Goal: Task Accomplishment & Management: Use online tool/utility

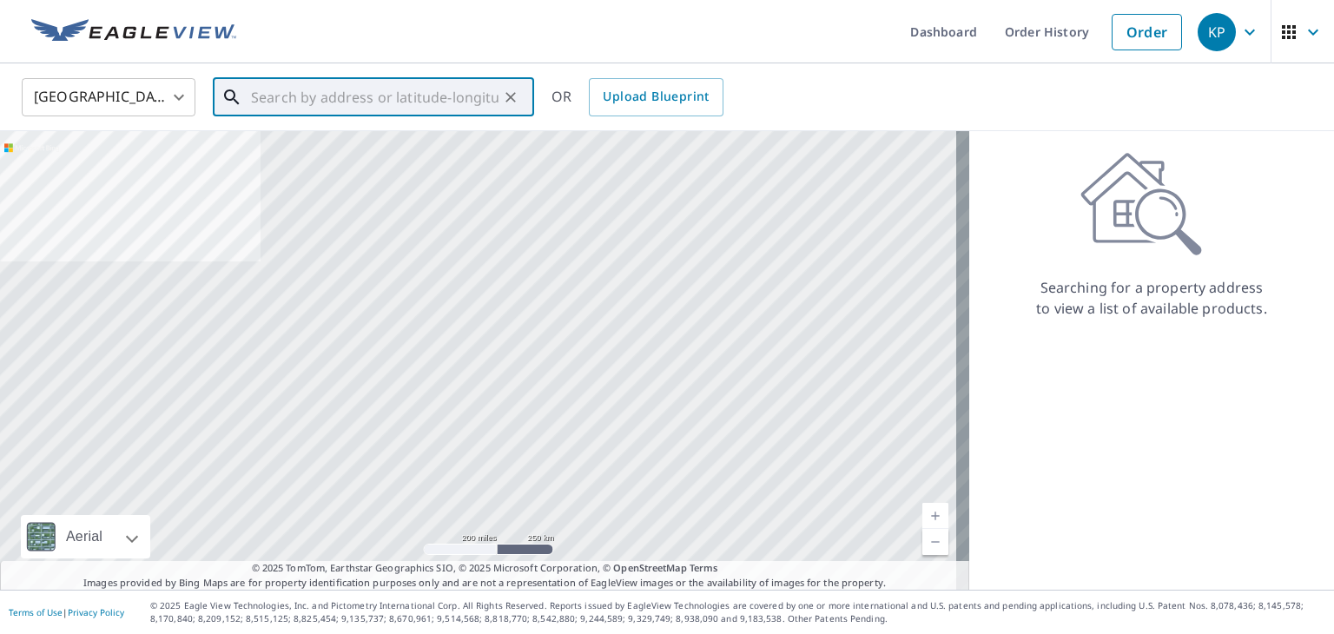
click at [302, 87] on input "text" at bounding box center [375, 97] width 248 height 49
paste input "[STREET_ADDRESS][PERSON_NAME]"
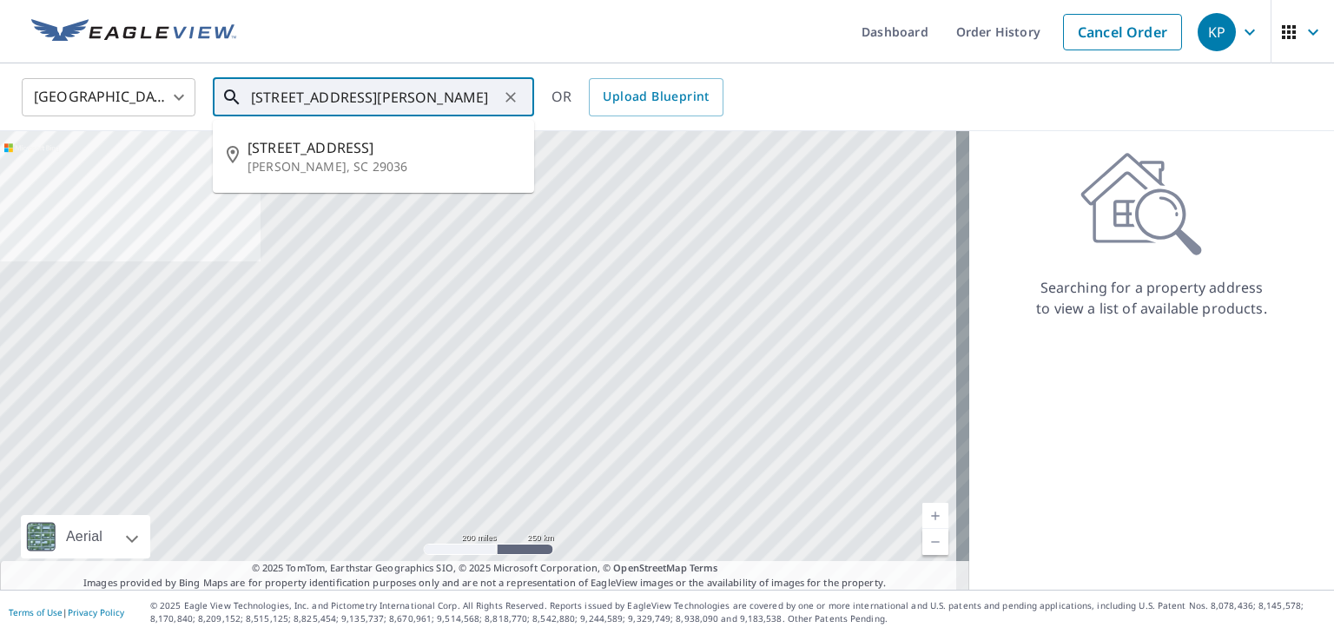
type input "[STREET_ADDRESS][PERSON_NAME]"
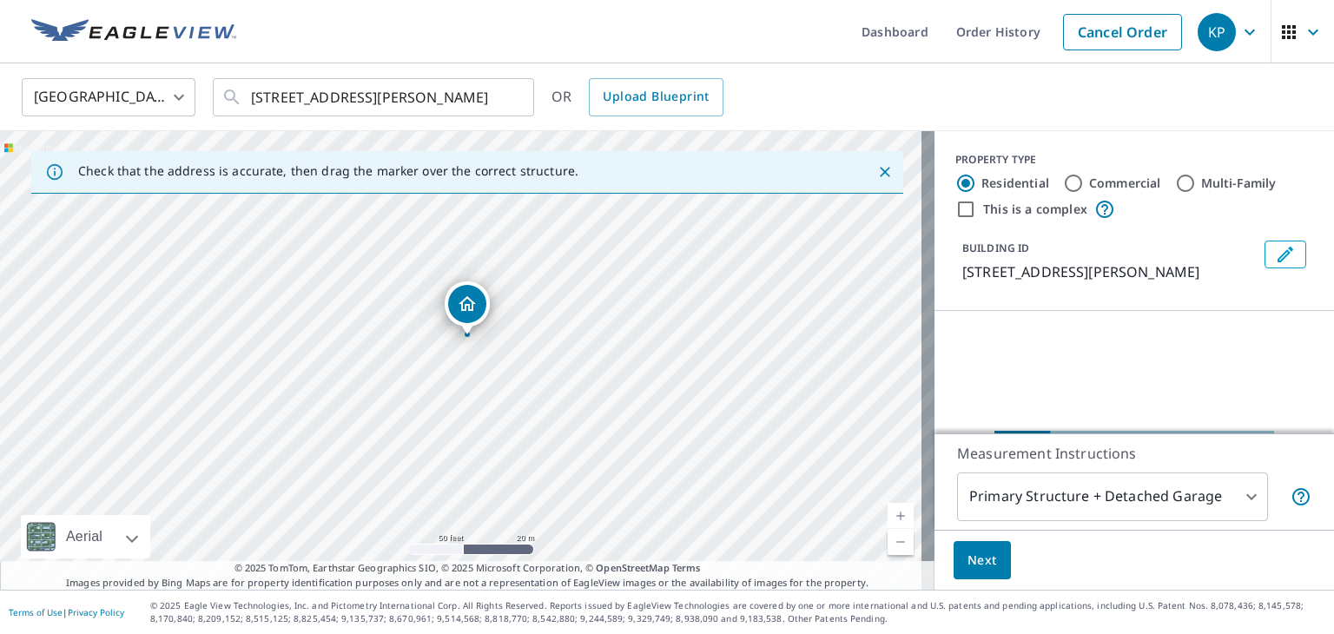
drag, startPoint x: 498, startPoint y: 394, endPoint x: 452, endPoint y: 128, distance: 269.8
click at [445, 126] on div "United States [GEOGRAPHIC_DATA] ​ [STREET_ADDRESS][PERSON_NAME] ​ OR Upload Blu…" at bounding box center [667, 326] width 1334 height 526
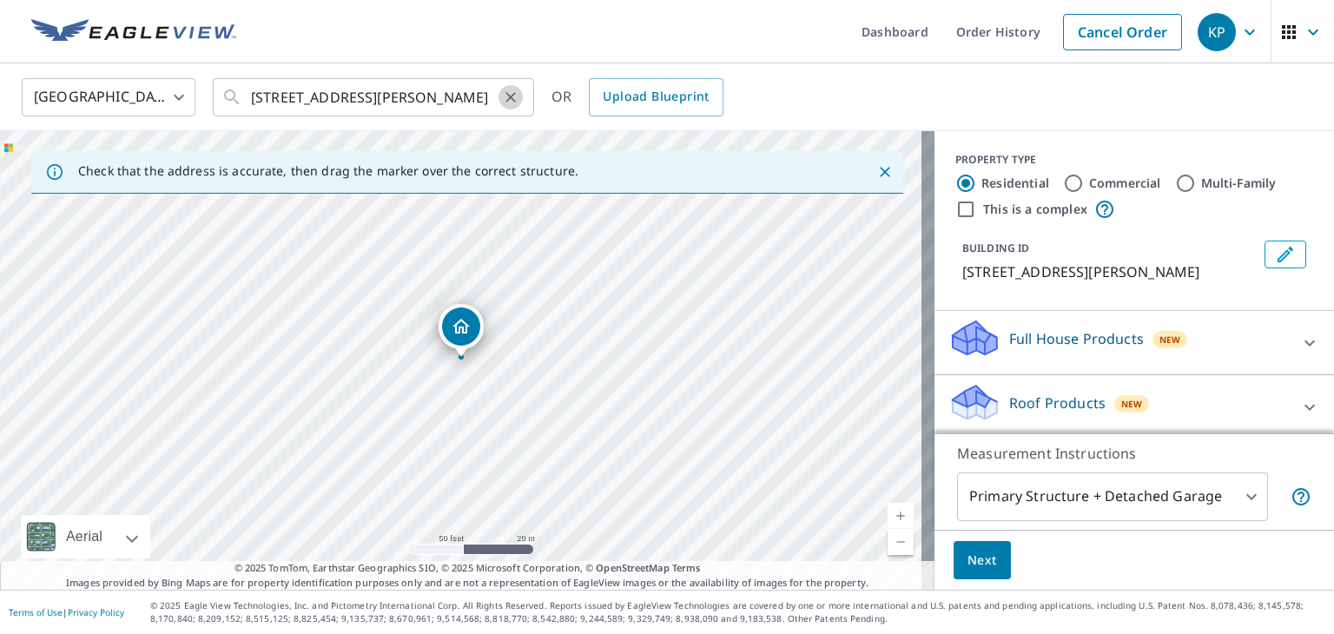
click at [513, 96] on icon "Clear" at bounding box center [510, 97] width 17 height 17
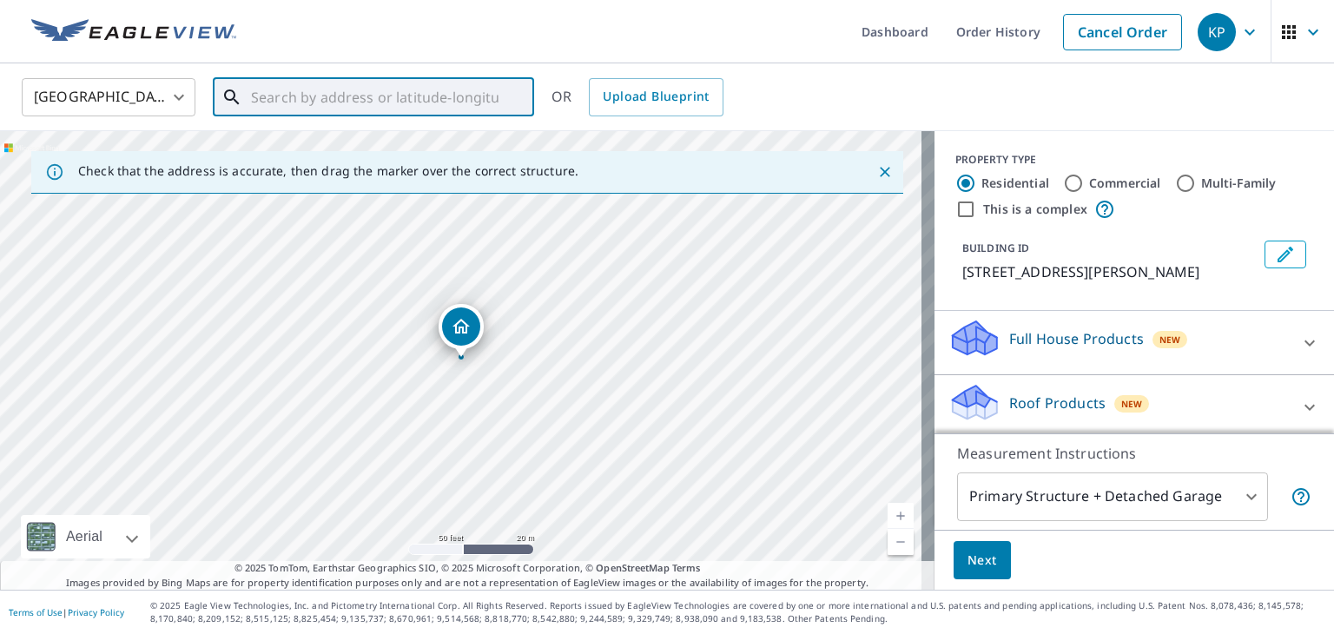
paste input "[STREET_ADDRESS][PERSON_NAME]"
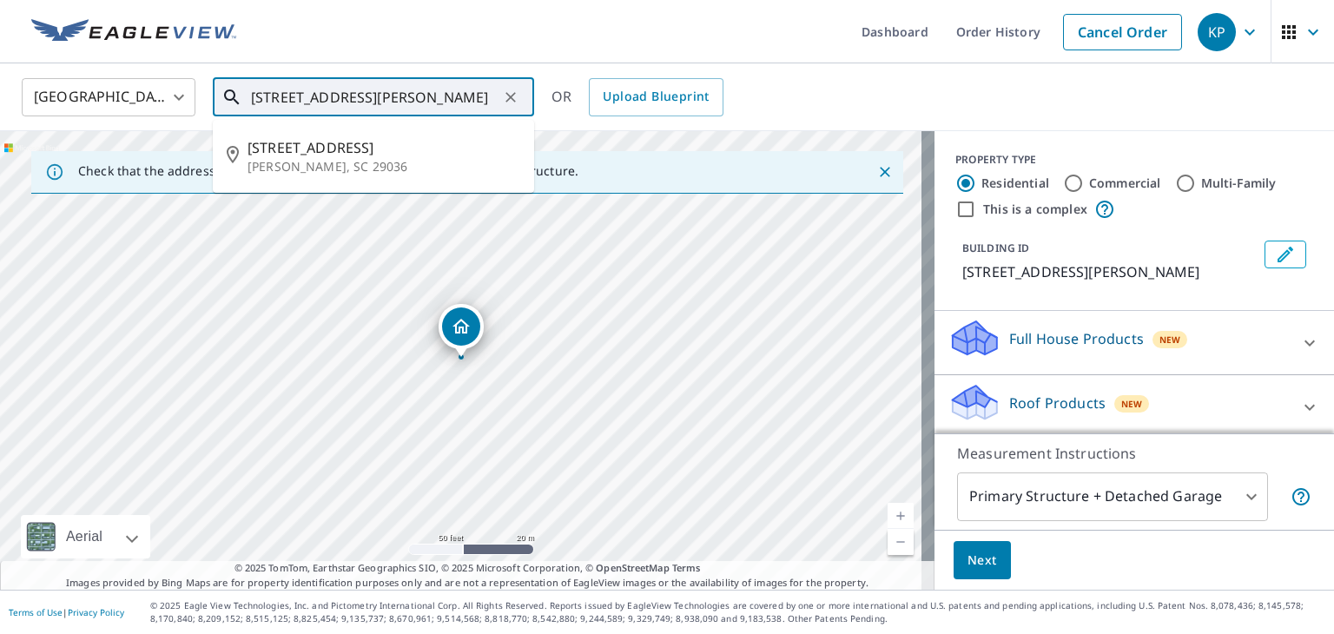
scroll to position [0, 11]
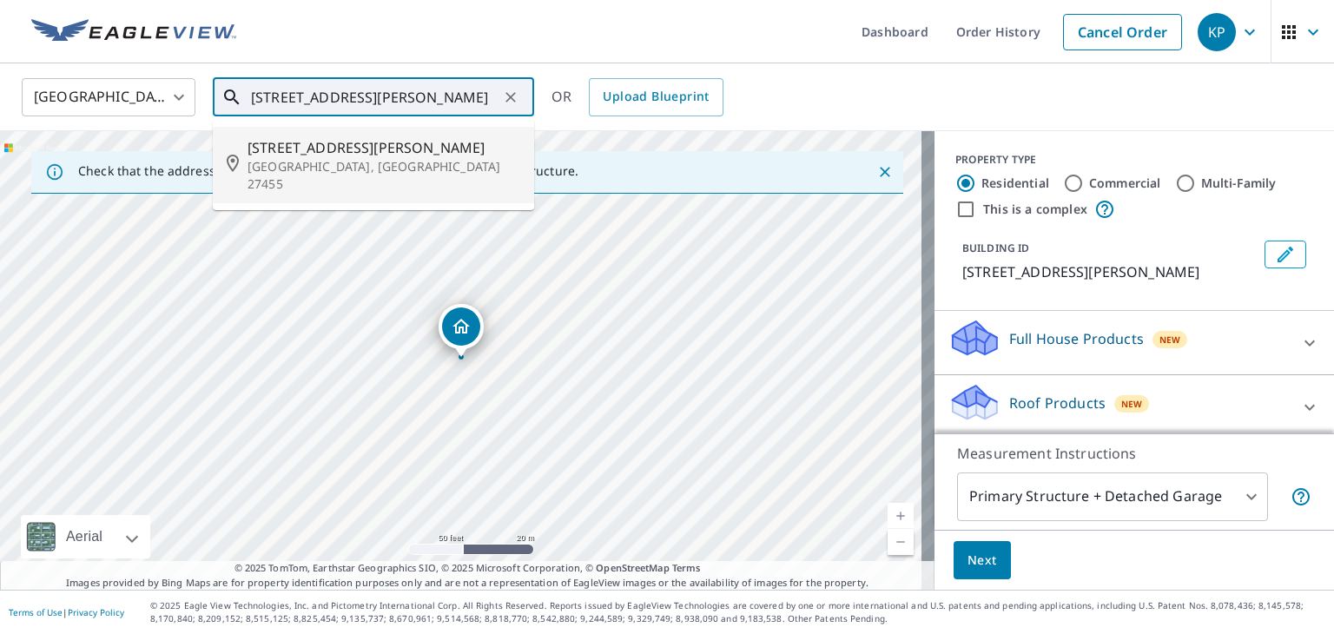
click at [393, 154] on span "[STREET_ADDRESS][PERSON_NAME]" at bounding box center [384, 147] width 273 height 21
type input "[STREET_ADDRESS][PERSON_NAME]"
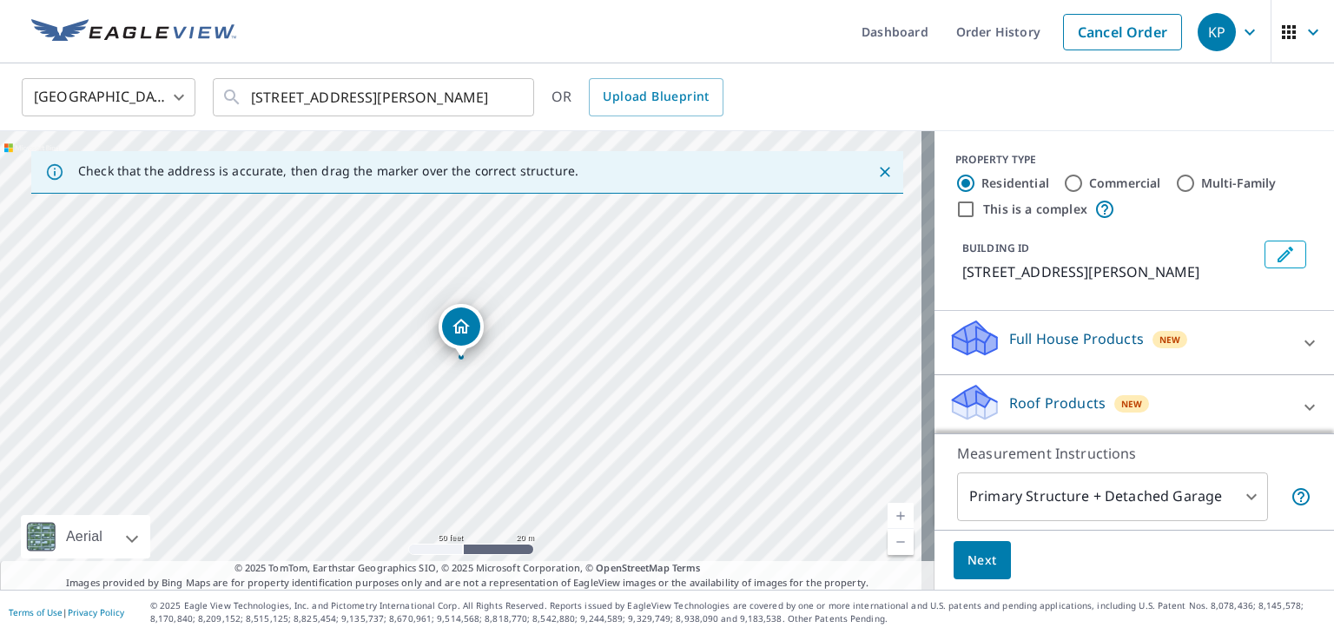
scroll to position [0, 0]
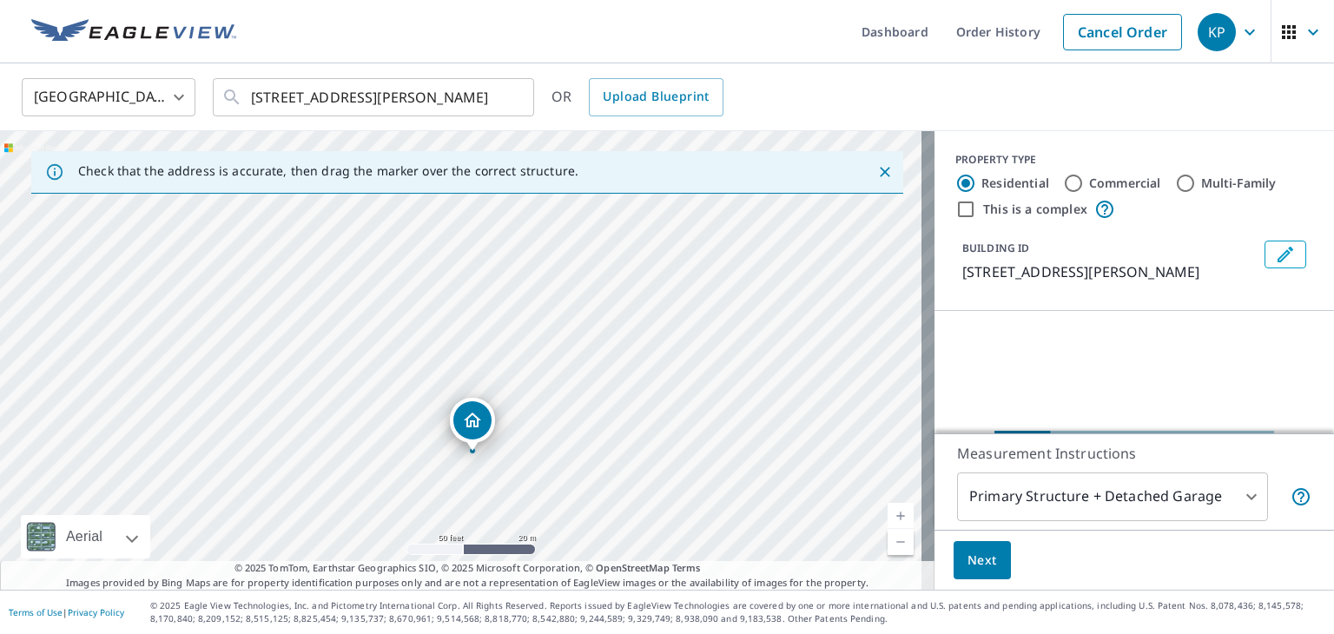
click at [457, 227] on div "[STREET_ADDRESS][PERSON_NAME]" at bounding box center [467, 360] width 935 height 459
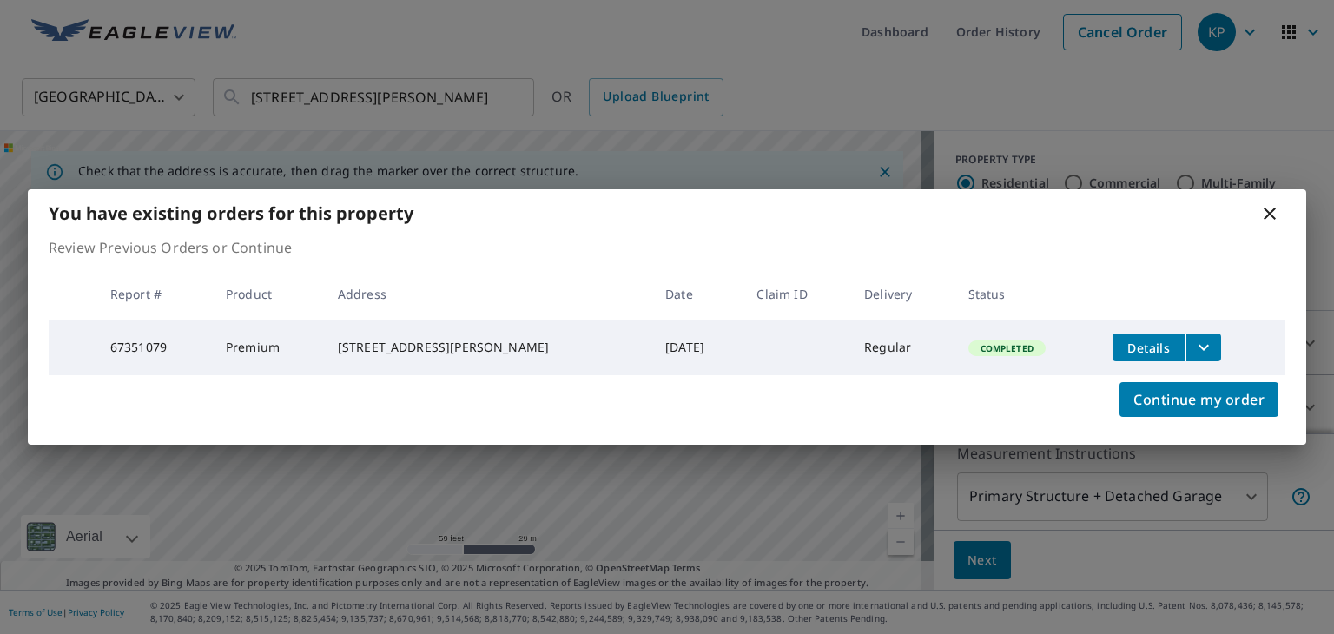
click at [1267, 206] on icon at bounding box center [1270, 213] width 21 height 21
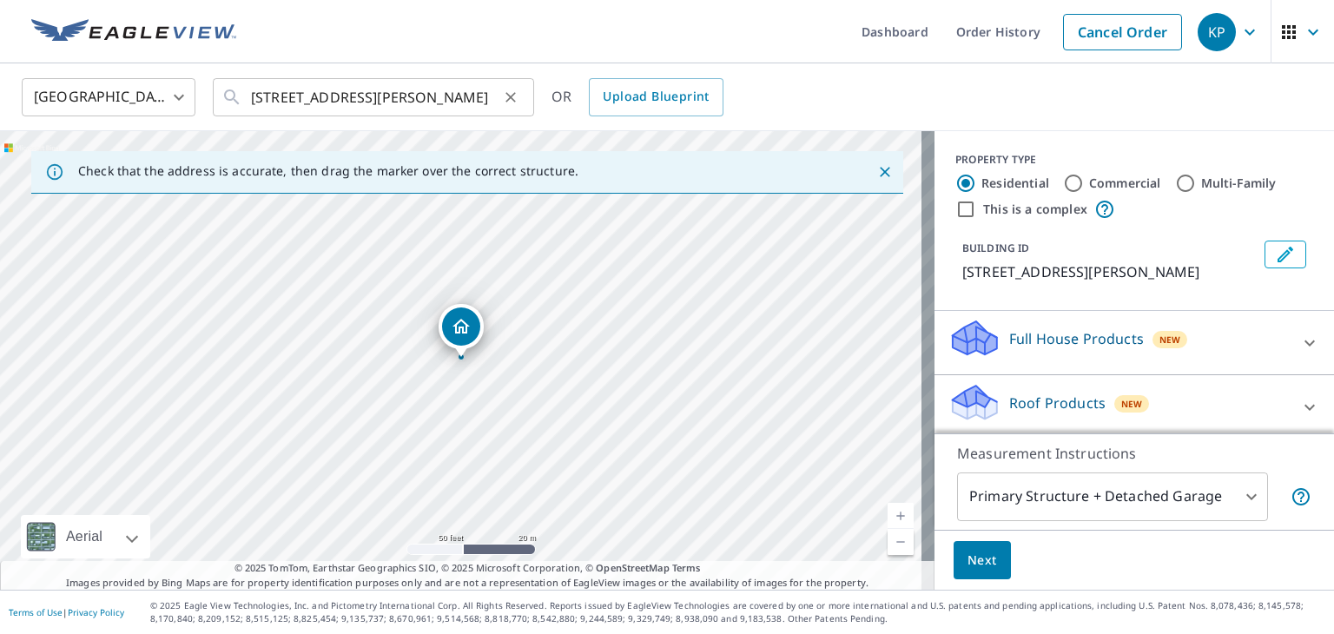
click at [519, 100] on icon "Clear" at bounding box center [510, 97] width 17 height 17
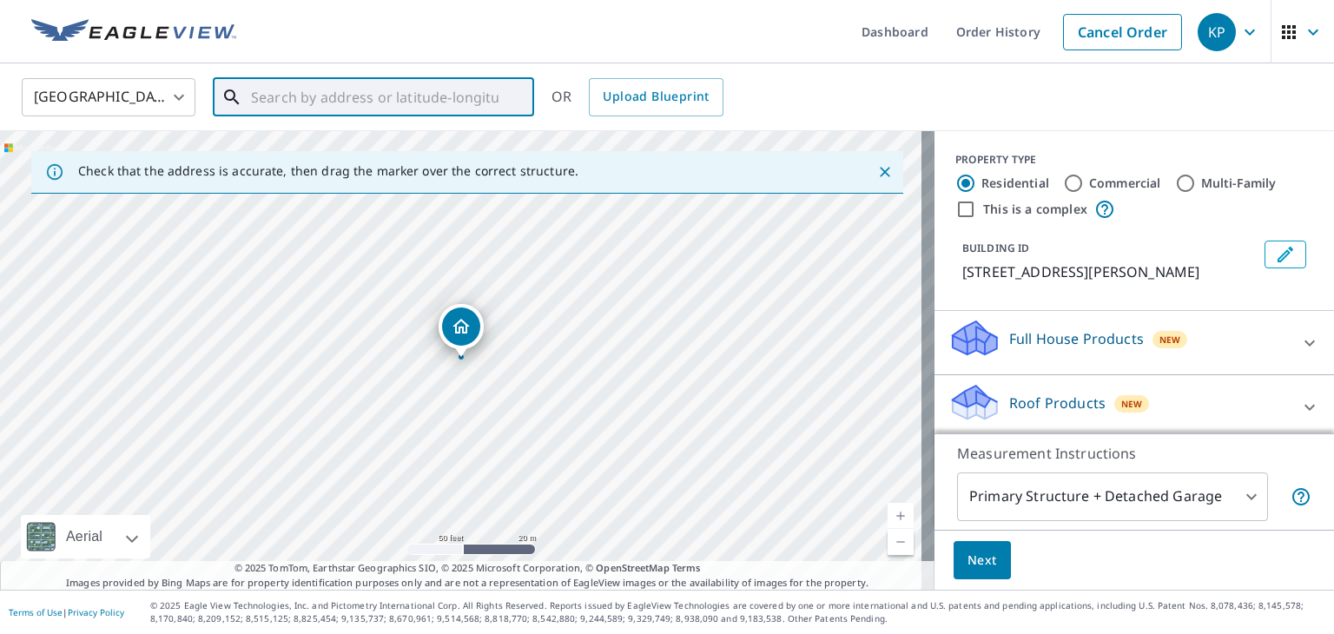
paste input "[STREET_ADDRESS]"
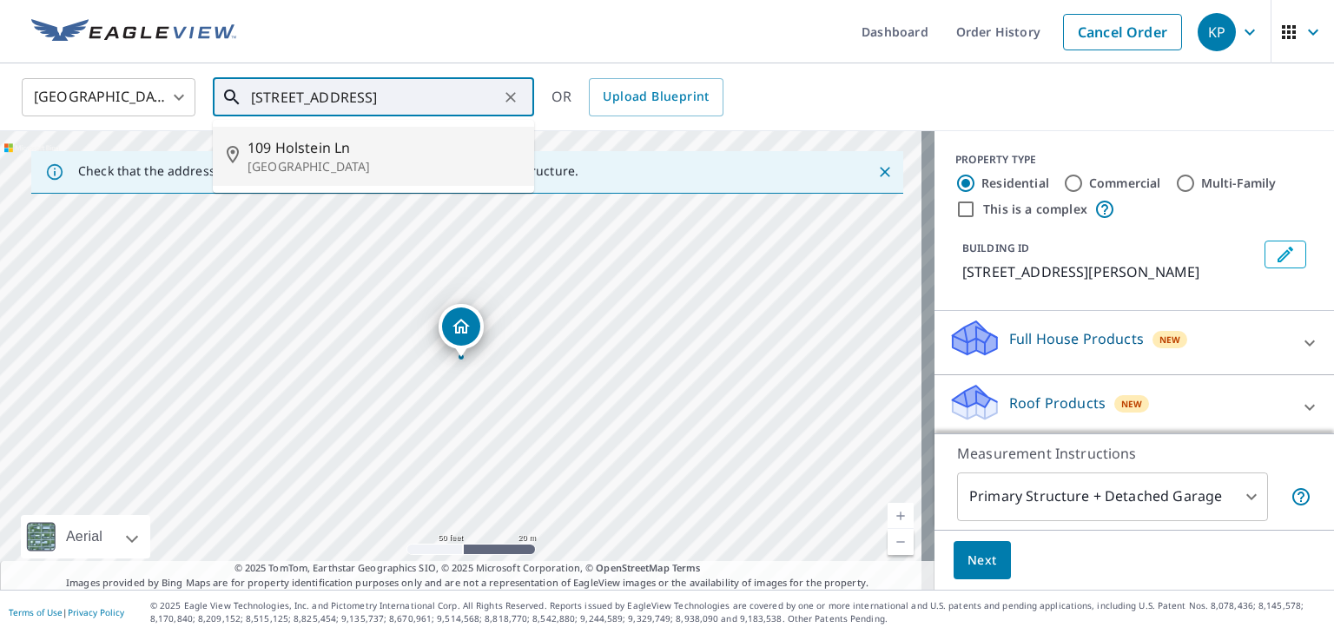
click at [385, 154] on span "109 Holstein Ln" at bounding box center [384, 147] width 273 height 21
type input "[STREET_ADDRESS]"
